Goal: Transaction & Acquisition: Book appointment/travel/reservation

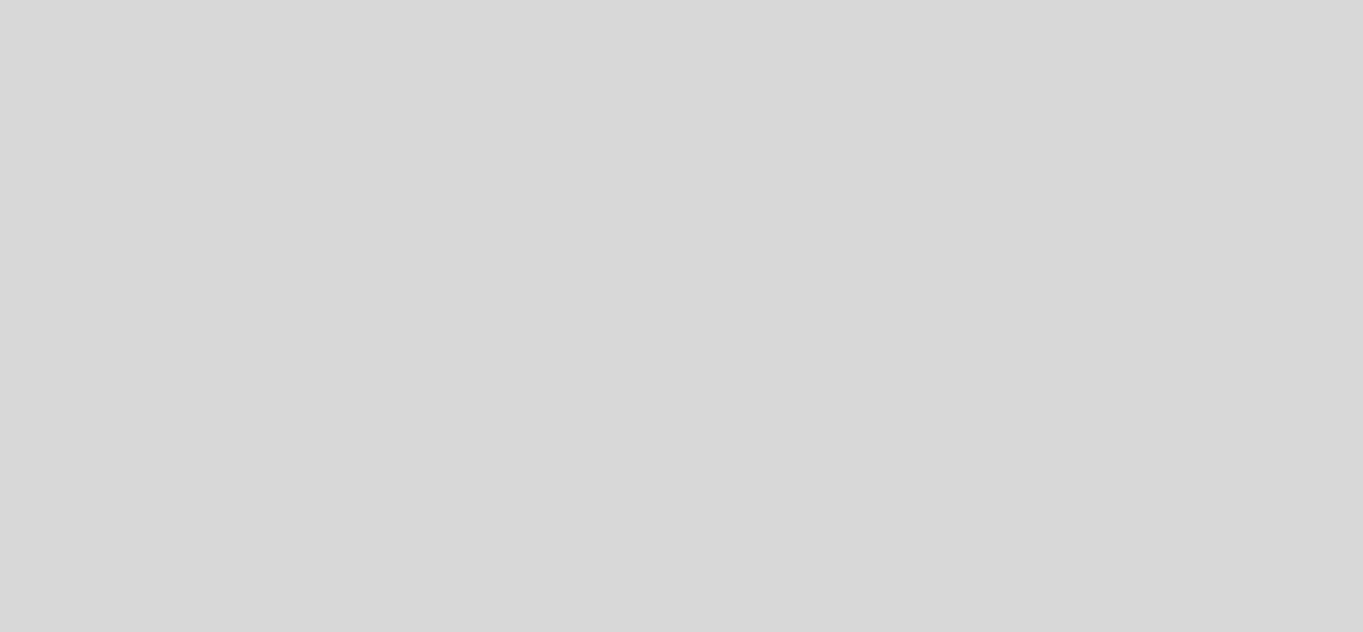
select select "es"
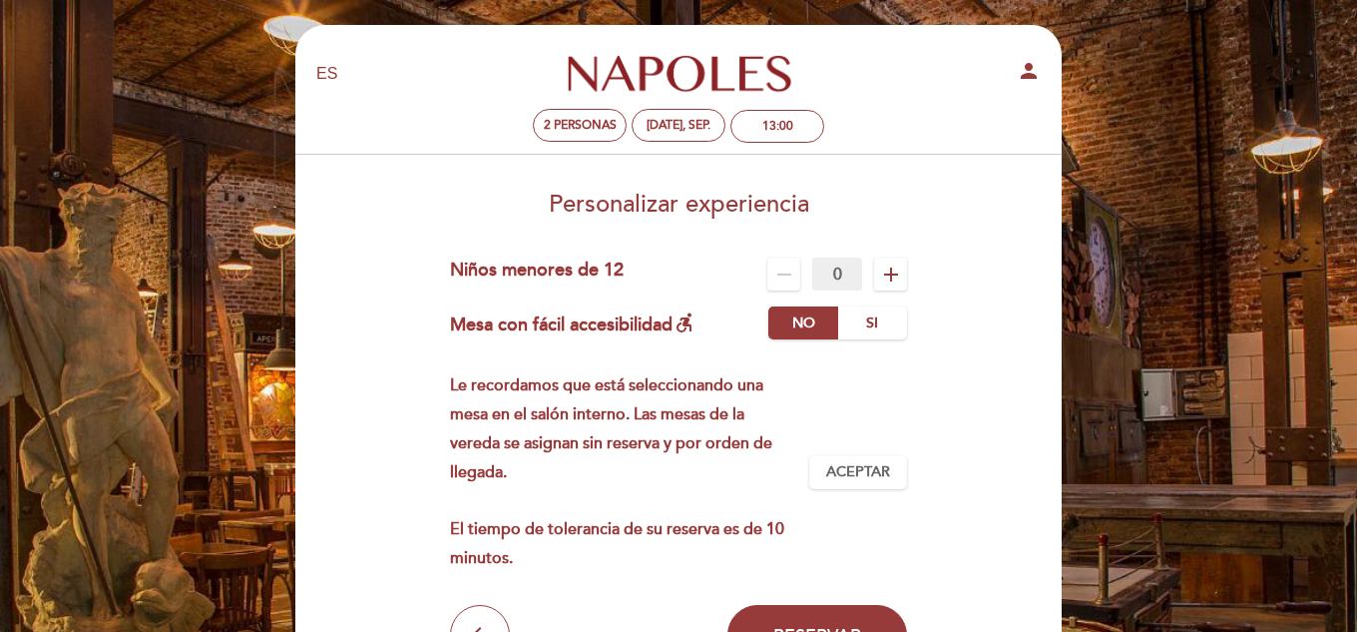
scroll to position [100, 0]
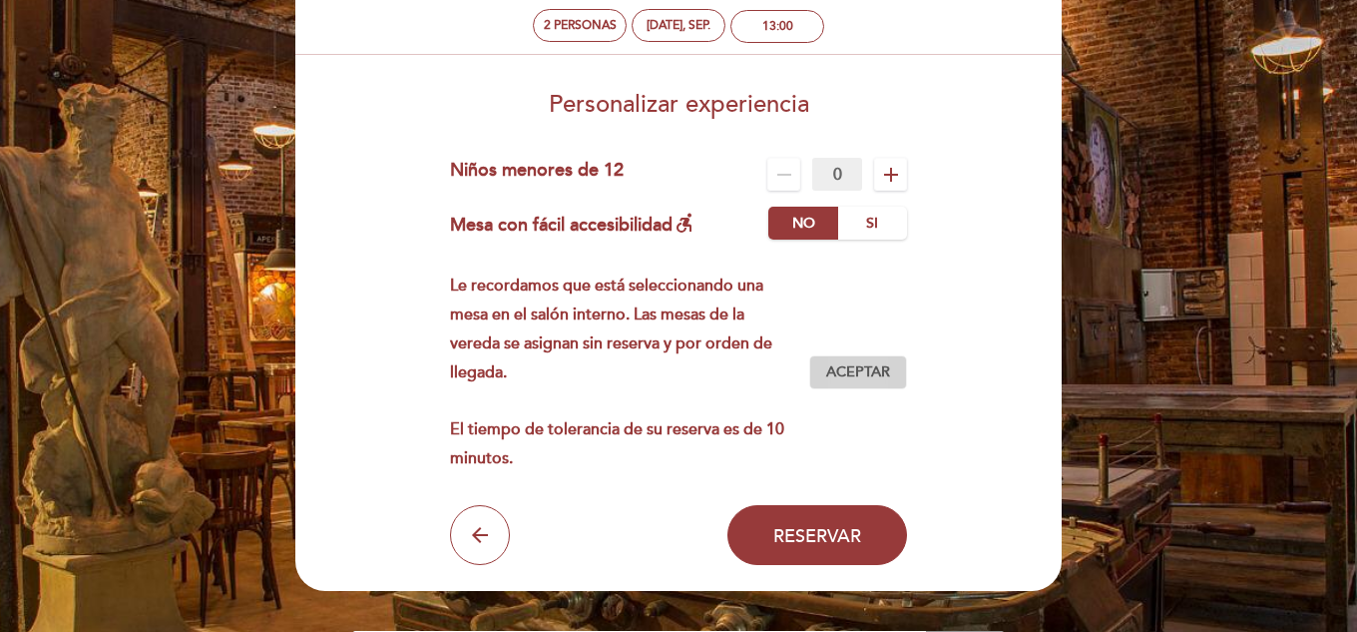
click at [893, 373] on button "Aceptar Aceptado" at bounding box center [858, 372] width 98 height 34
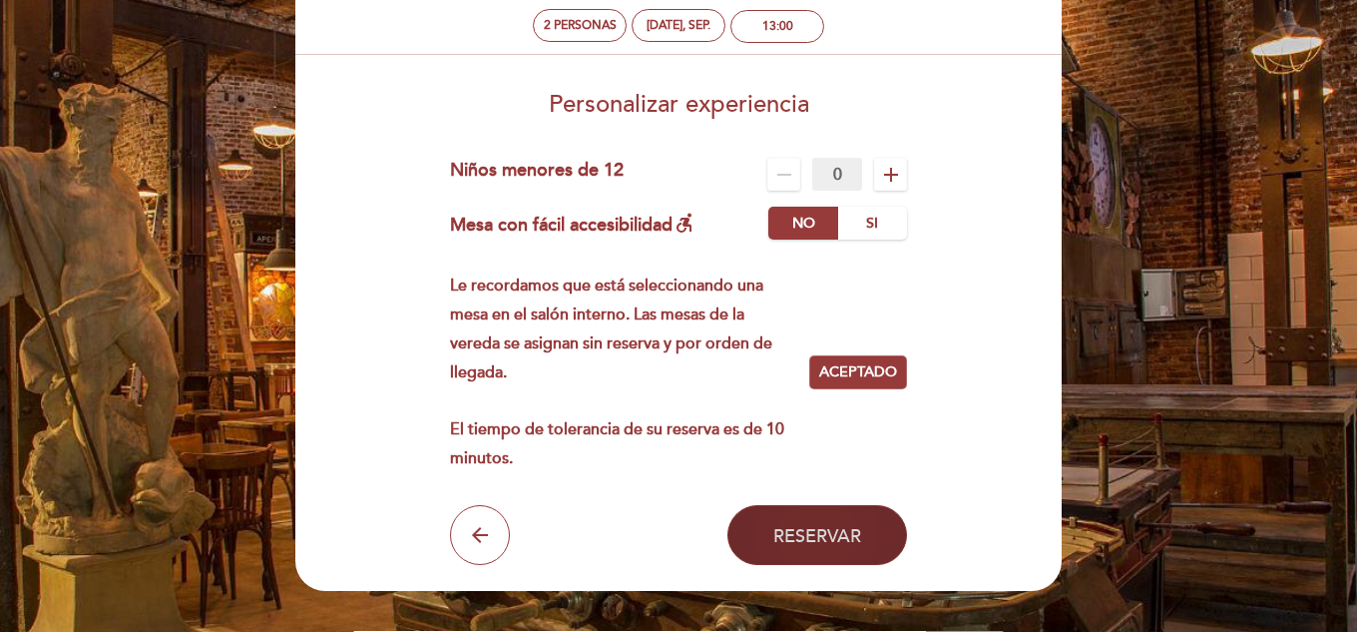
click at [843, 527] on span "Reservar" at bounding box center [817, 535] width 88 height 22
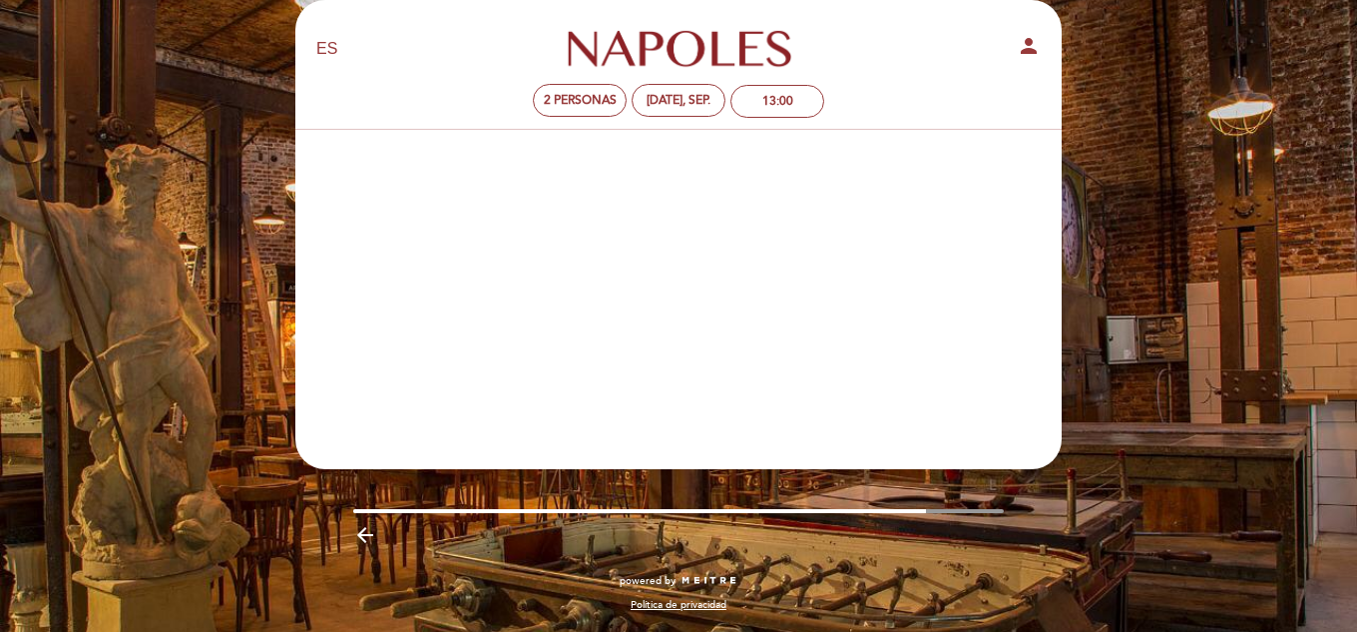
scroll to position [25, 0]
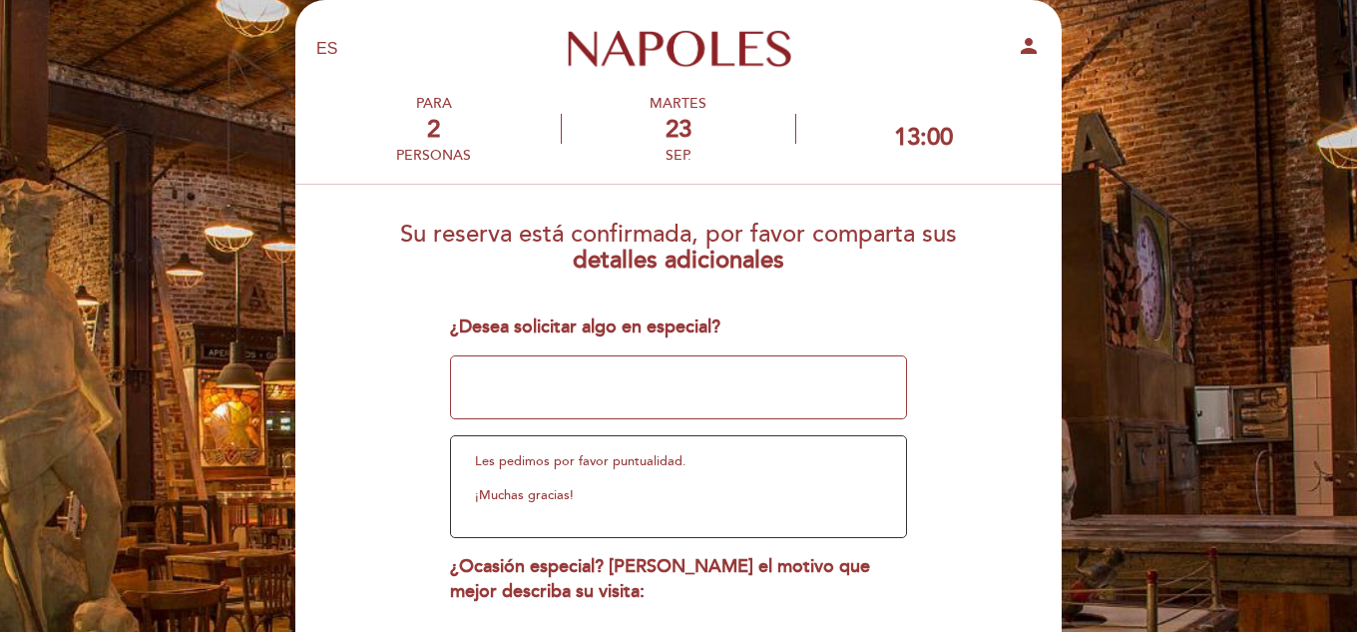
click at [661, 390] on textarea at bounding box center [679, 387] width 458 height 64
type textarea "e"
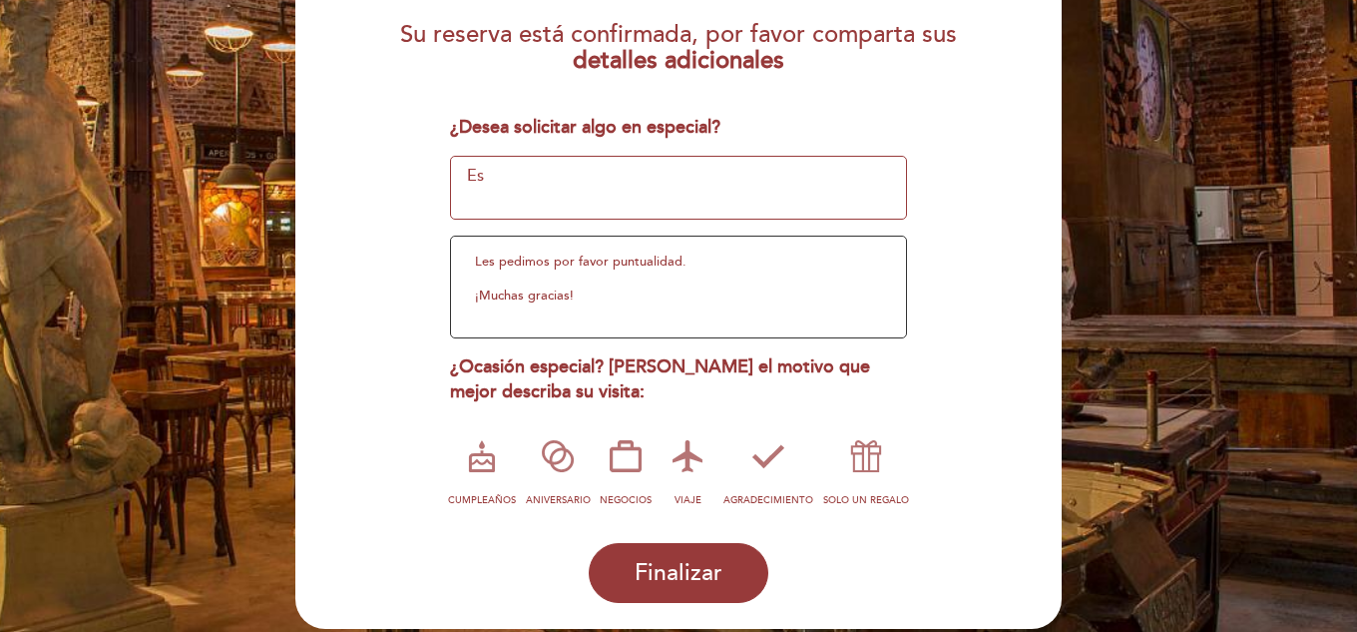
type textarea "E"
type textarea "c"
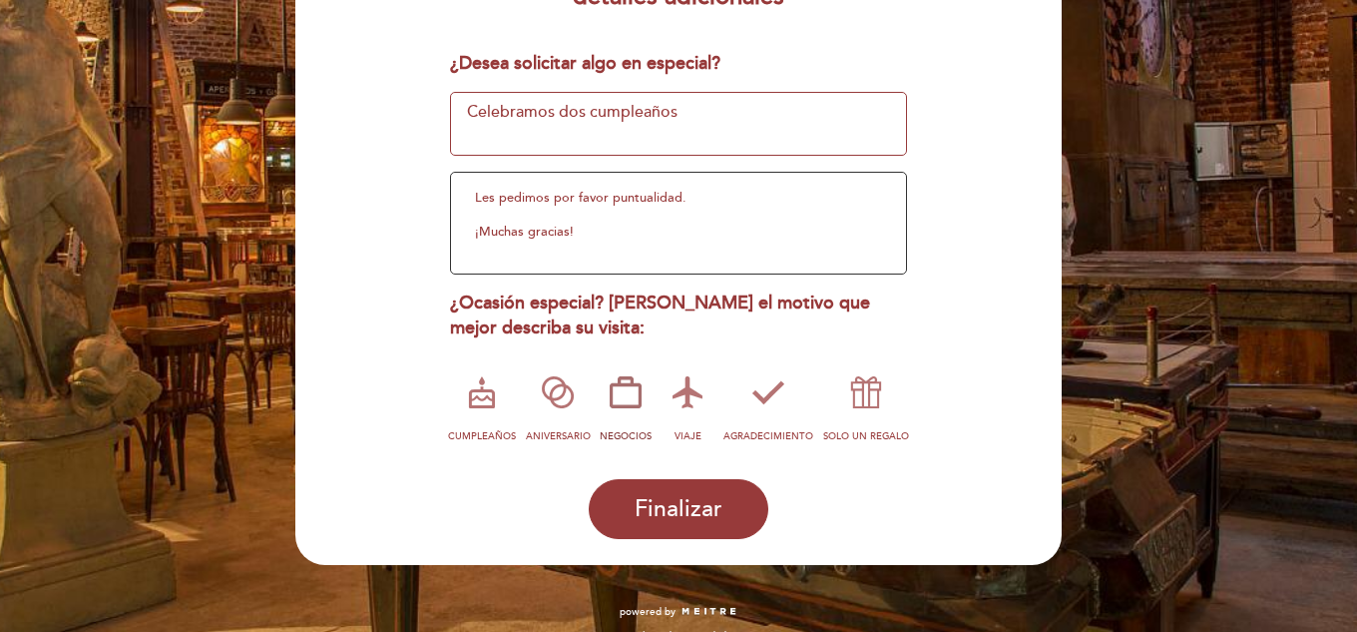
scroll to position [319, 0]
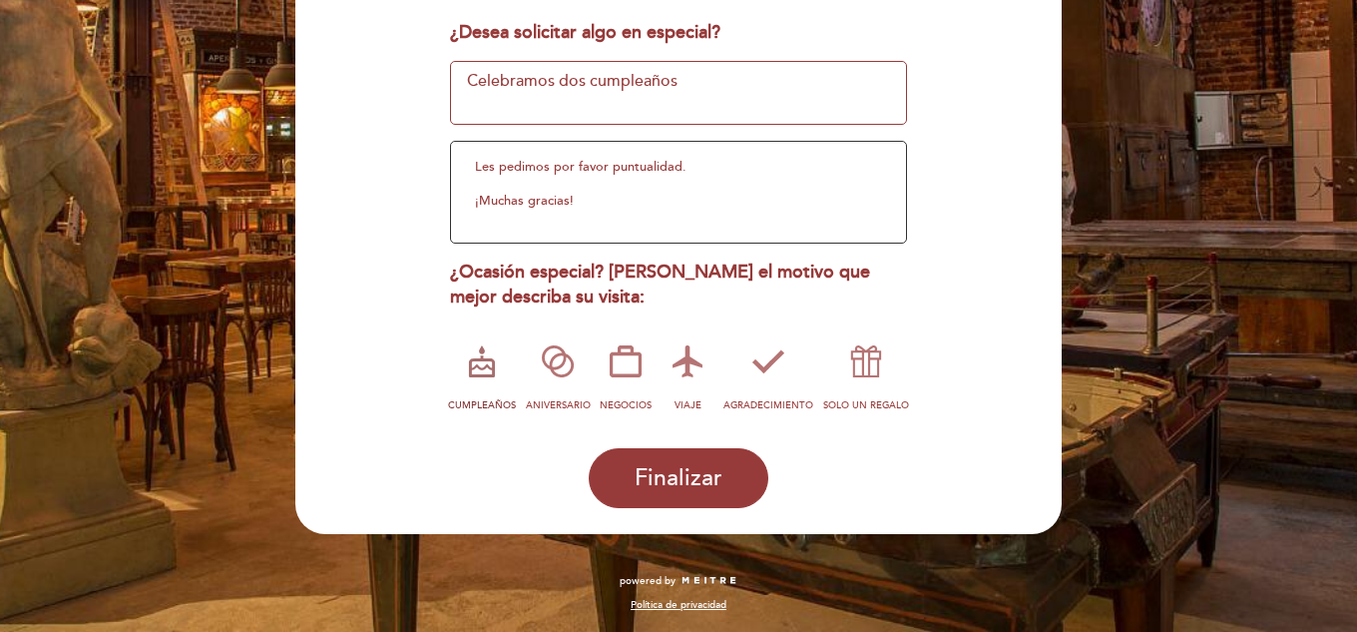
type textarea "Celebramos dos cumpleaños"
click at [494, 365] on icon at bounding box center [482, 361] width 52 height 52
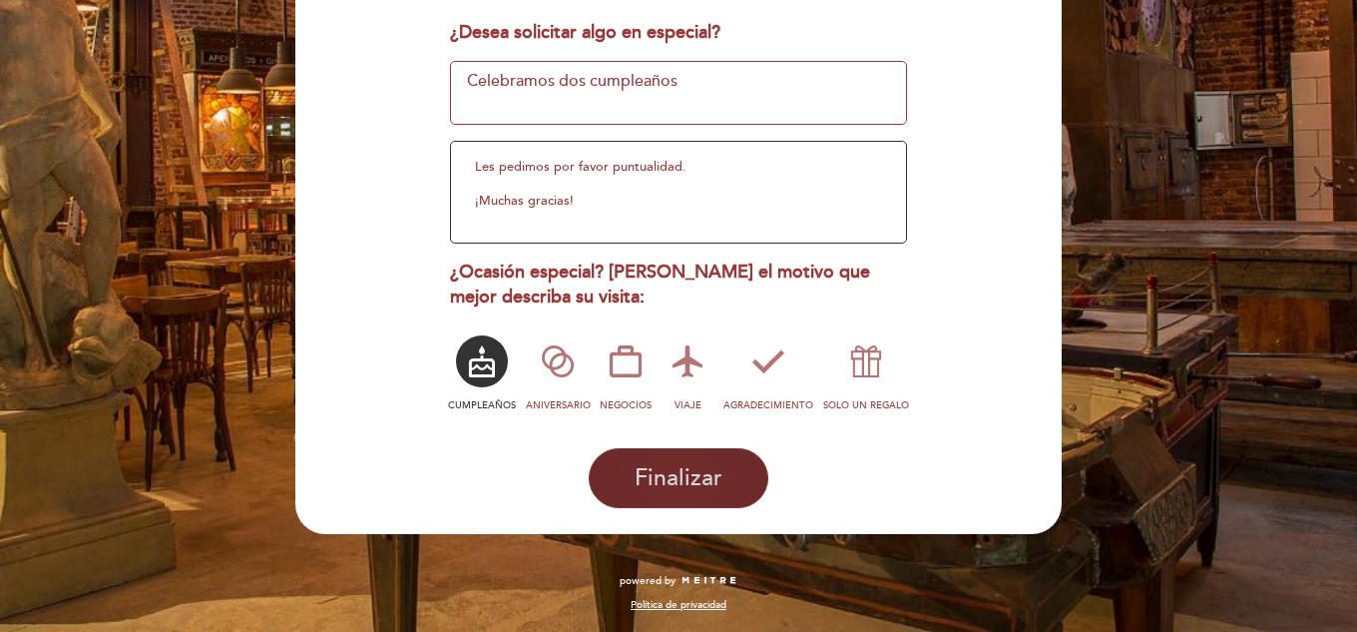
click at [703, 475] on span "Finalizar" at bounding box center [679, 478] width 88 height 28
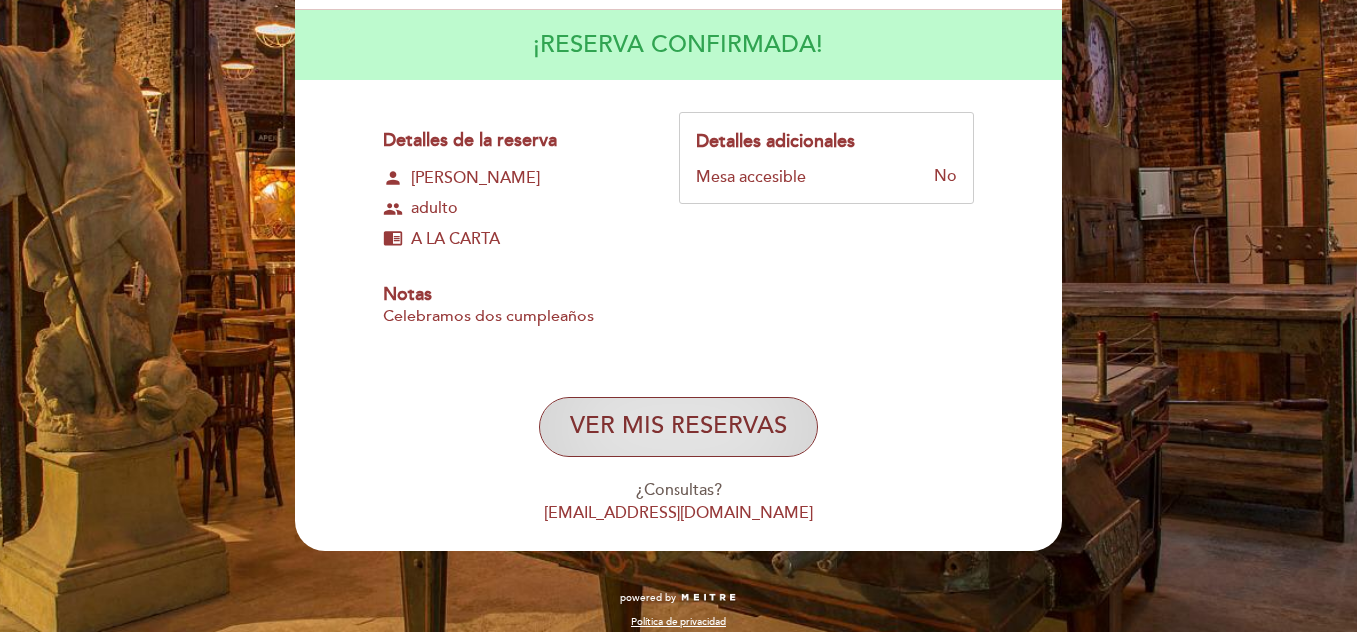
scroll to position [100, 0]
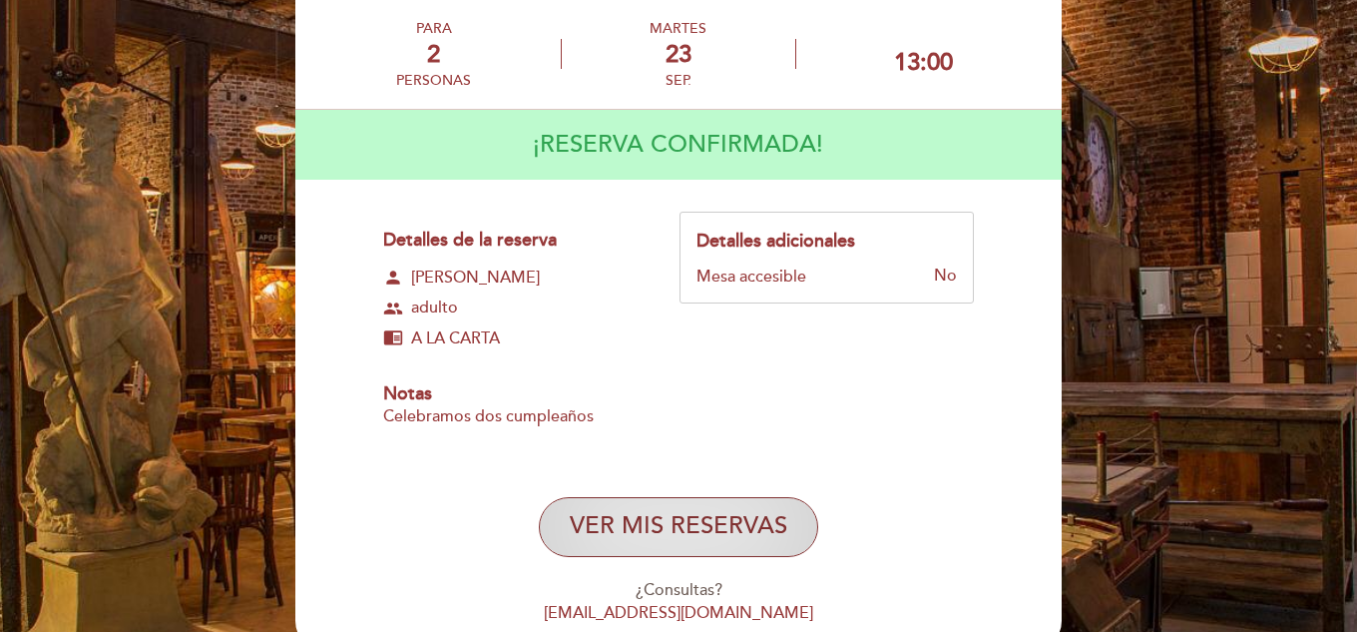
click at [714, 519] on button "VER MIS RESERVAS" at bounding box center [678, 527] width 279 height 60
select select "es"
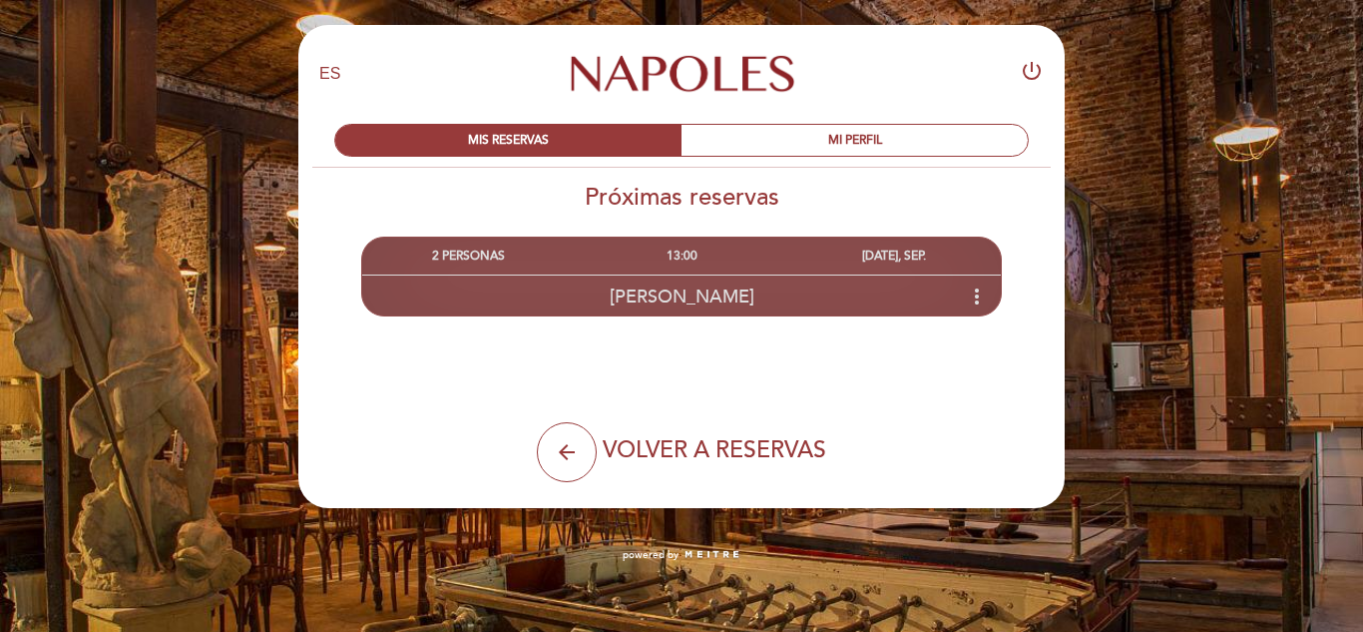
click at [970, 292] on icon "more_vert" at bounding box center [977, 296] width 24 height 24
